Goal: Complete application form

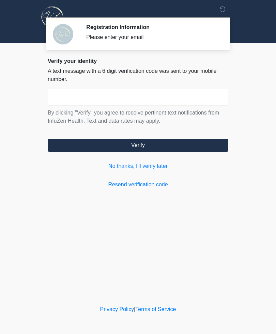
click at [144, 165] on link "No thanks, I'll verify later" at bounding box center [138, 166] width 181 height 8
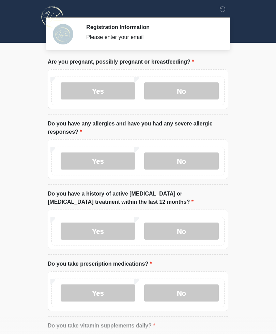
click at [136, 167] on label "Yes" at bounding box center [98, 160] width 75 height 17
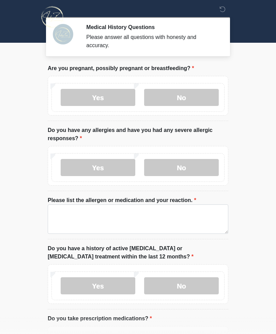
click at [183, 168] on label "No" at bounding box center [181, 167] width 75 height 17
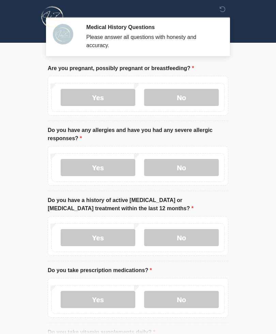
click at [106, 166] on label "Yes" at bounding box center [98, 167] width 75 height 17
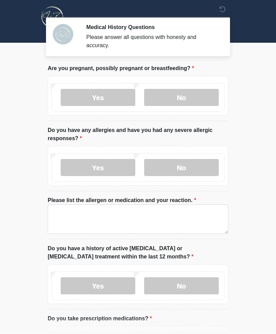
click at [194, 96] on label "No" at bounding box center [181, 97] width 75 height 17
click at [107, 164] on label "Yes" at bounding box center [98, 167] width 75 height 17
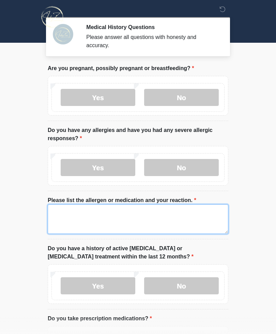
click at [86, 214] on textarea "Please list the allergen or medication and your reaction." at bounding box center [138, 218] width 181 height 29
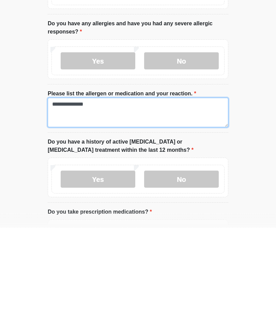
type textarea "**********"
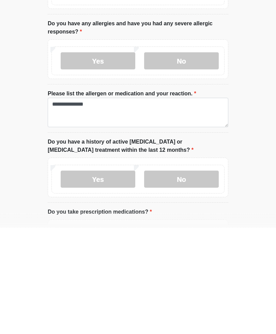
click at [258, 185] on body "‎ ‎ Medical History Questions Please answer all questions with honesty and accu…" at bounding box center [138, 167] width 276 height 334
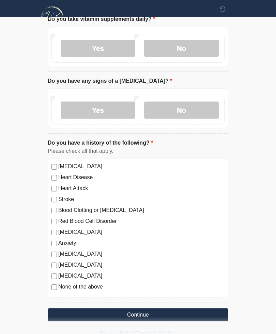
scroll to position [362, 0]
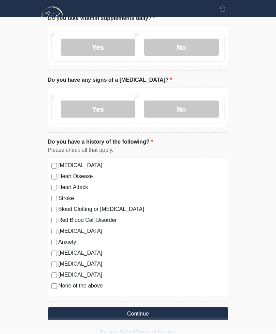
click at [79, 314] on button "Continue" at bounding box center [138, 313] width 181 height 13
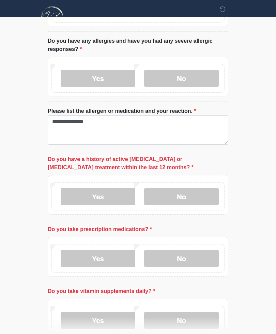
scroll to position [91, 0]
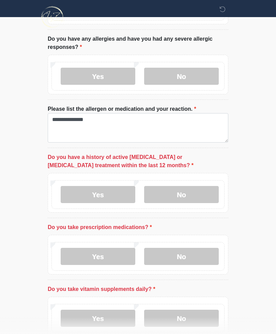
click at [189, 188] on label "No" at bounding box center [181, 194] width 75 height 17
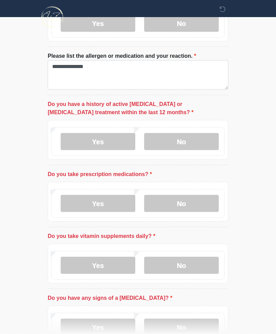
scroll to position [145, 0]
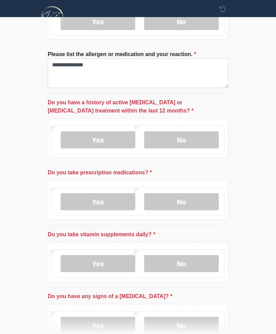
click at [187, 204] on label "No" at bounding box center [181, 201] width 75 height 17
click at [184, 260] on label "No" at bounding box center [181, 263] width 75 height 17
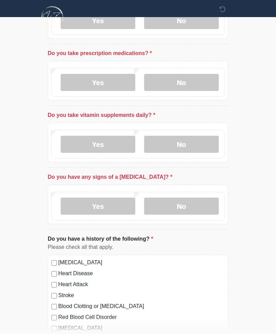
scroll to position [266, 0]
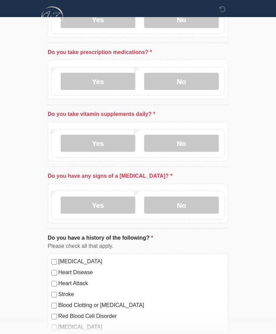
click at [186, 202] on label "No" at bounding box center [181, 204] width 75 height 17
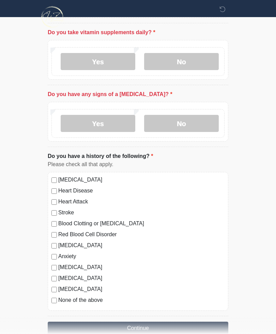
scroll to position [362, 0]
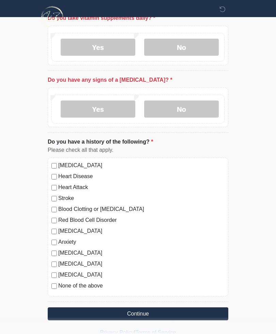
click at [148, 311] on button "Continue" at bounding box center [138, 313] width 181 height 13
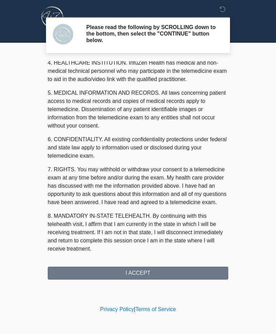
scroll to position [199, 0]
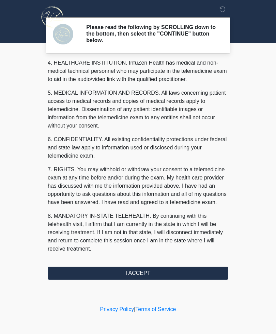
click at [147, 274] on button "I ACCEPT" at bounding box center [138, 272] width 181 height 13
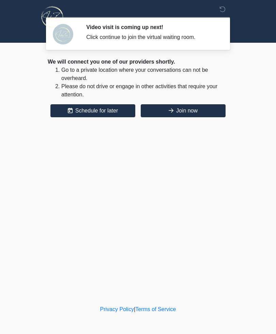
click at [209, 110] on button "Join now" at bounding box center [183, 110] width 85 height 13
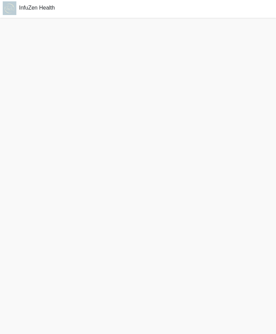
scroll to position [2, 0]
